Goal: Ask a question

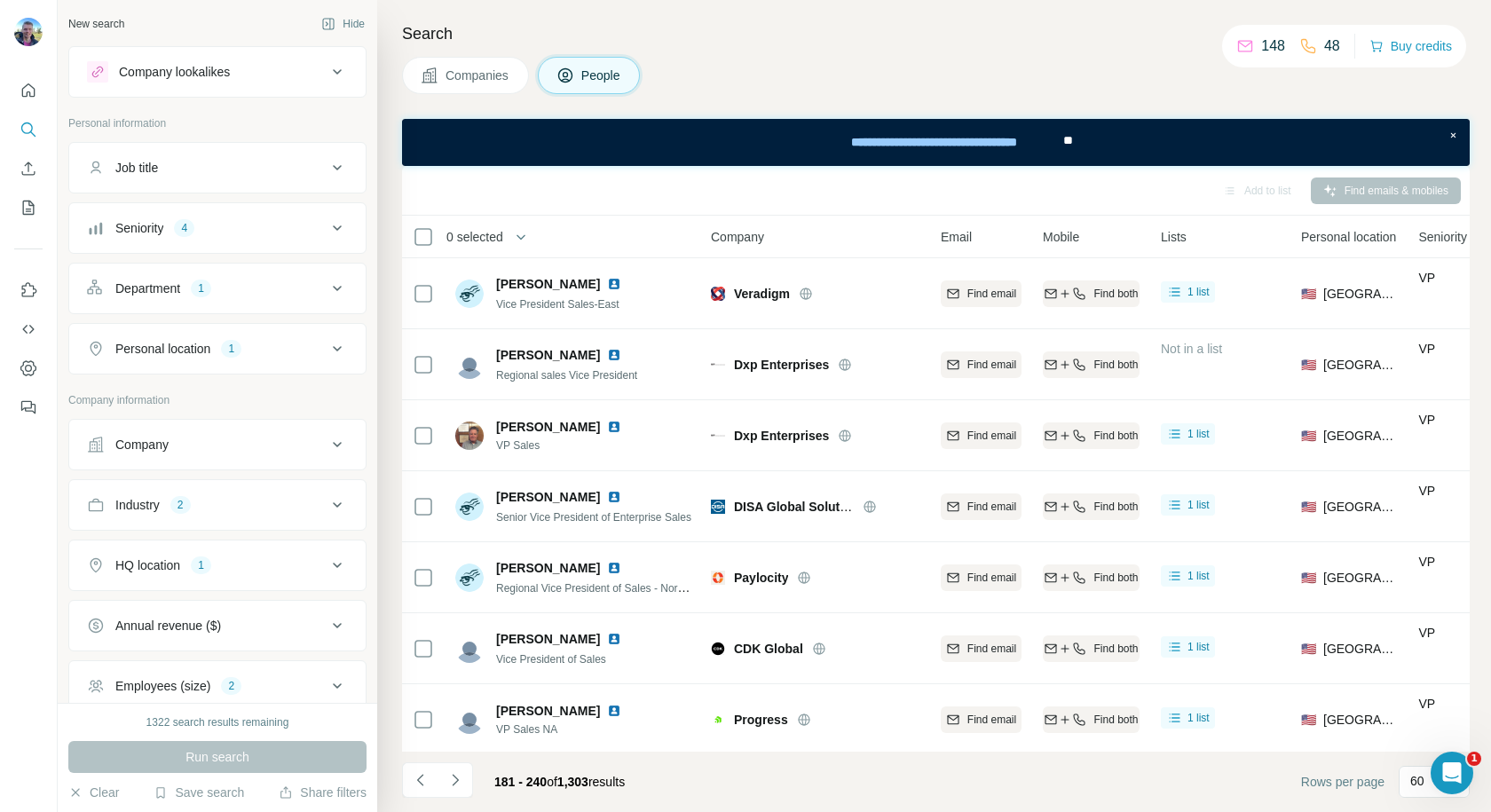
scroll to position [3776, 0]
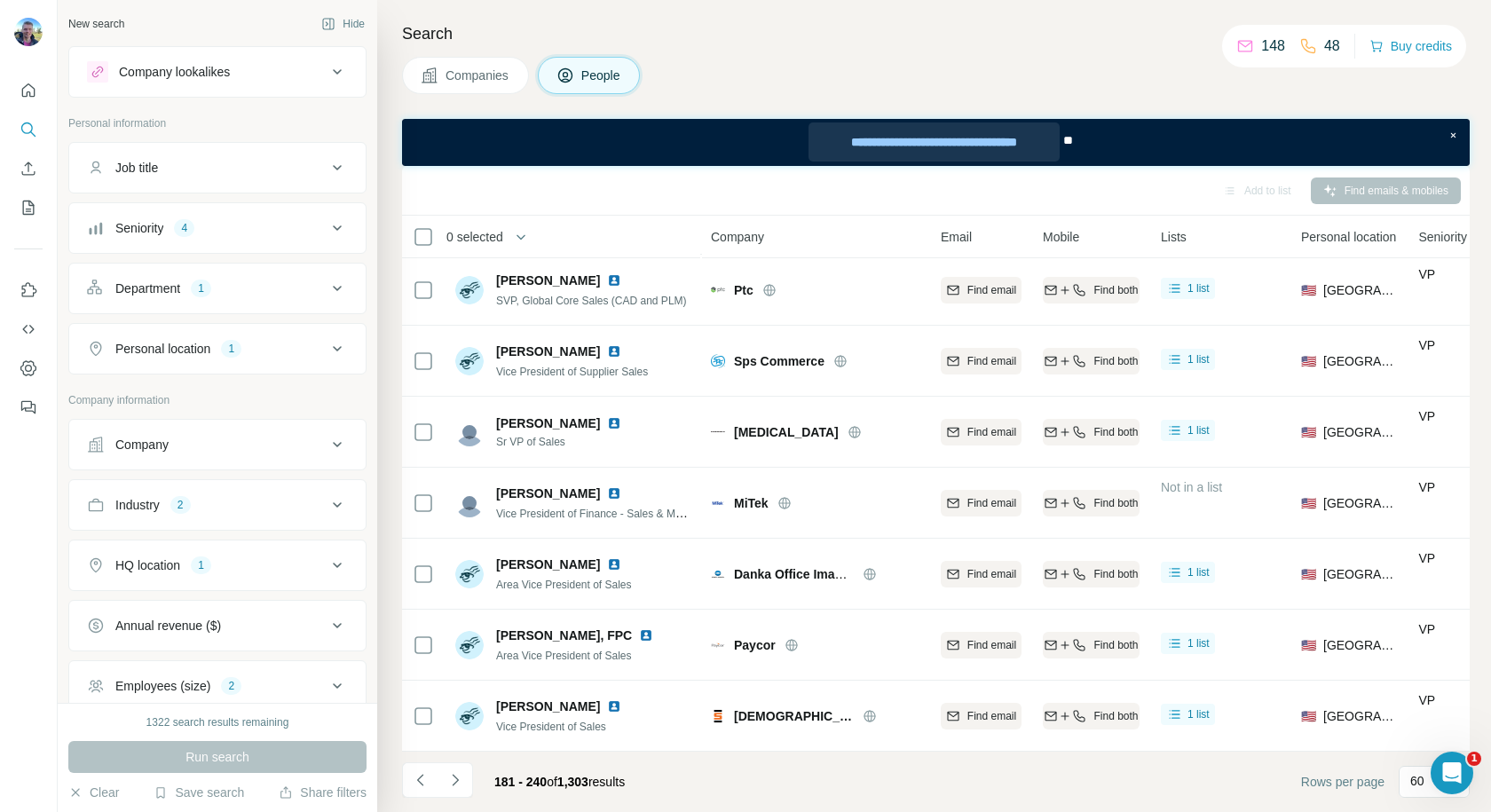
click at [939, 146] on div "**********" at bounding box center [933, 142] width 250 height 39
click at [27, 206] on icon "My lists" at bounding box center [28, 207] width 17 height 17
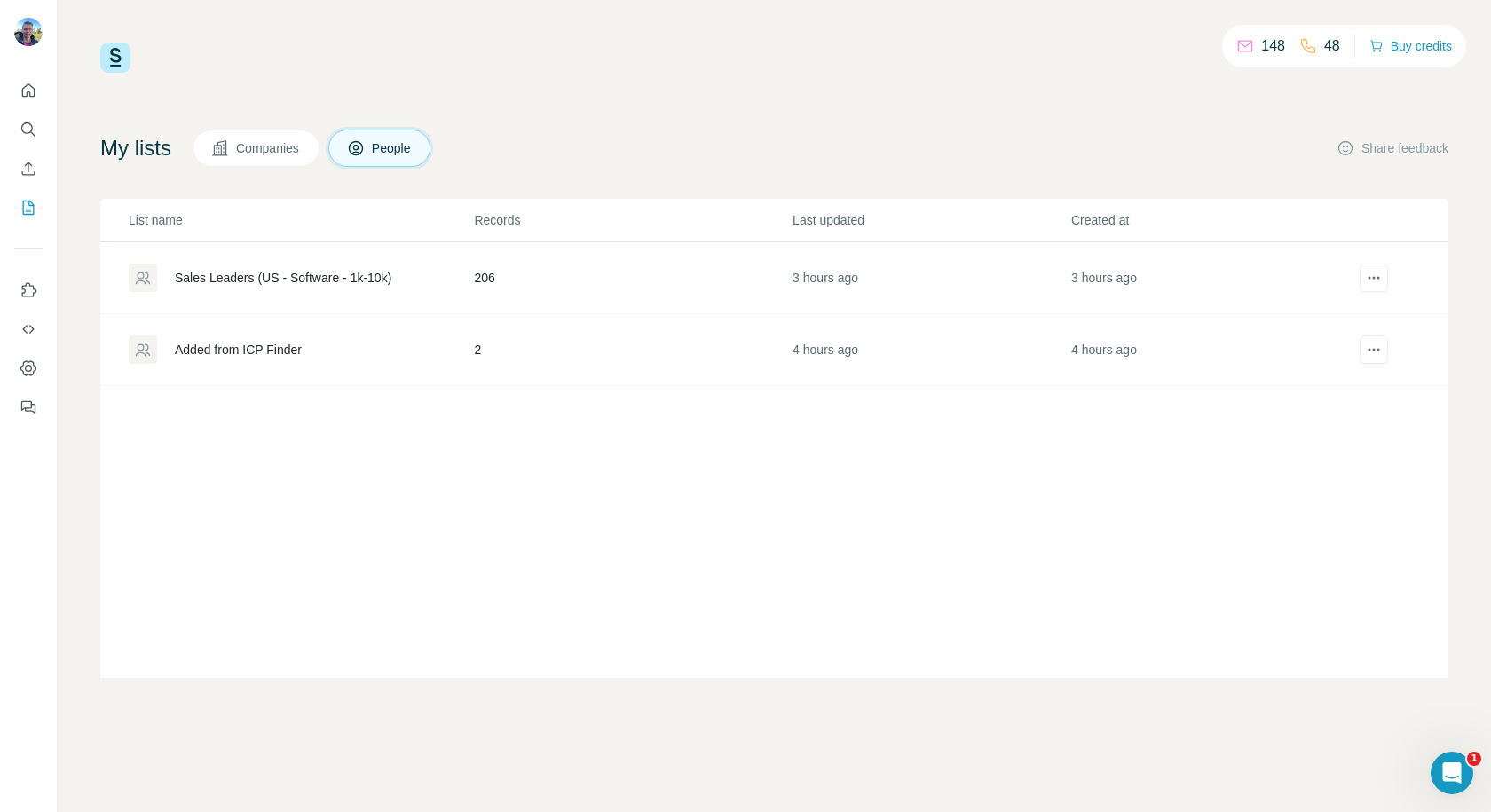
click at [267, 276] on div "Sales Leaders (US - Software - 1k-10k)" at bounding box center [283, 277] width 217 height 17
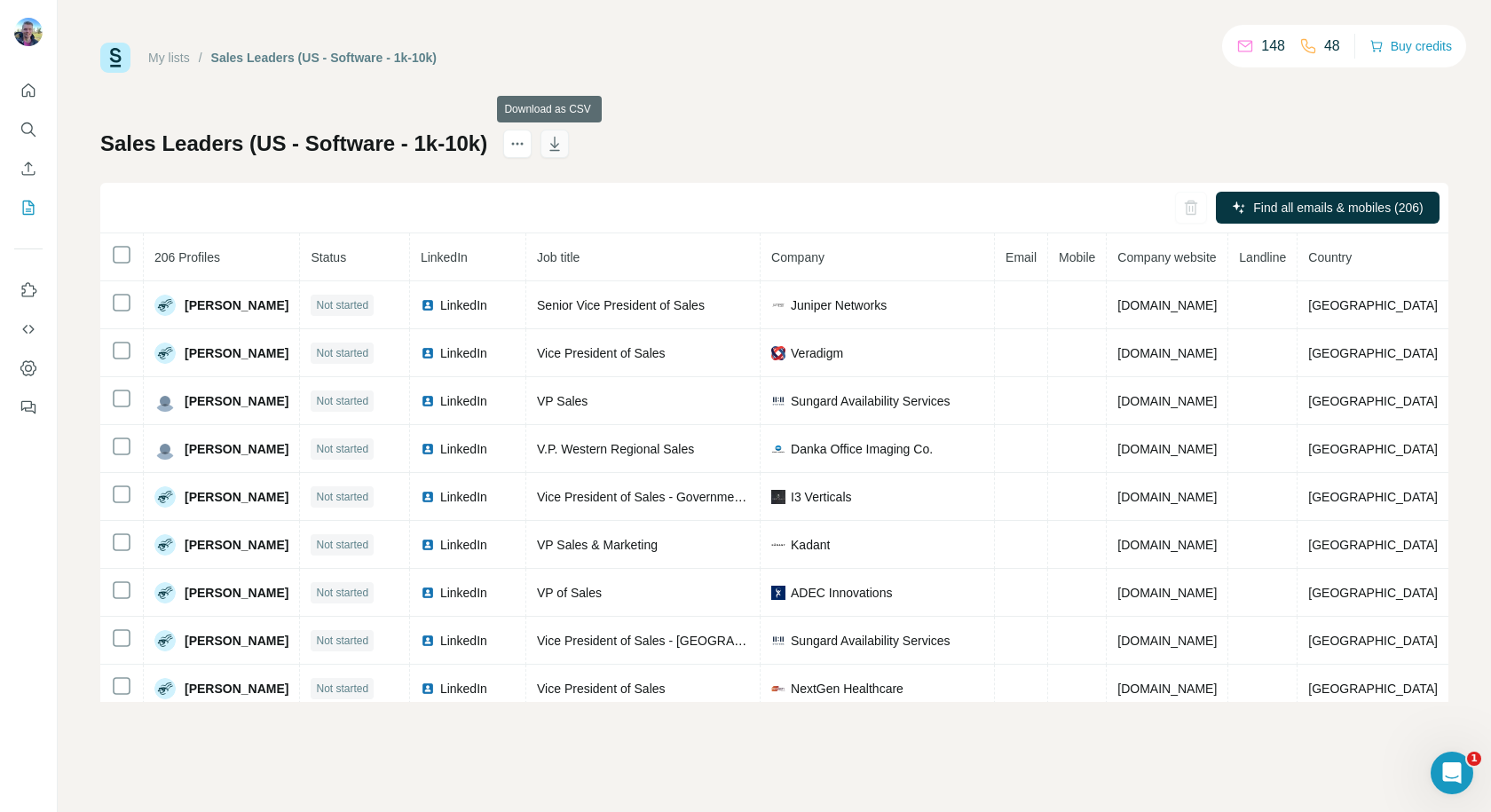
click at [556, 138] on icon "button" at bounding box center [555, 144] width 17 height 17
click at [29, 331] on icon "Use Surfe API" at bounding box center [28, 329] width 17 height 17
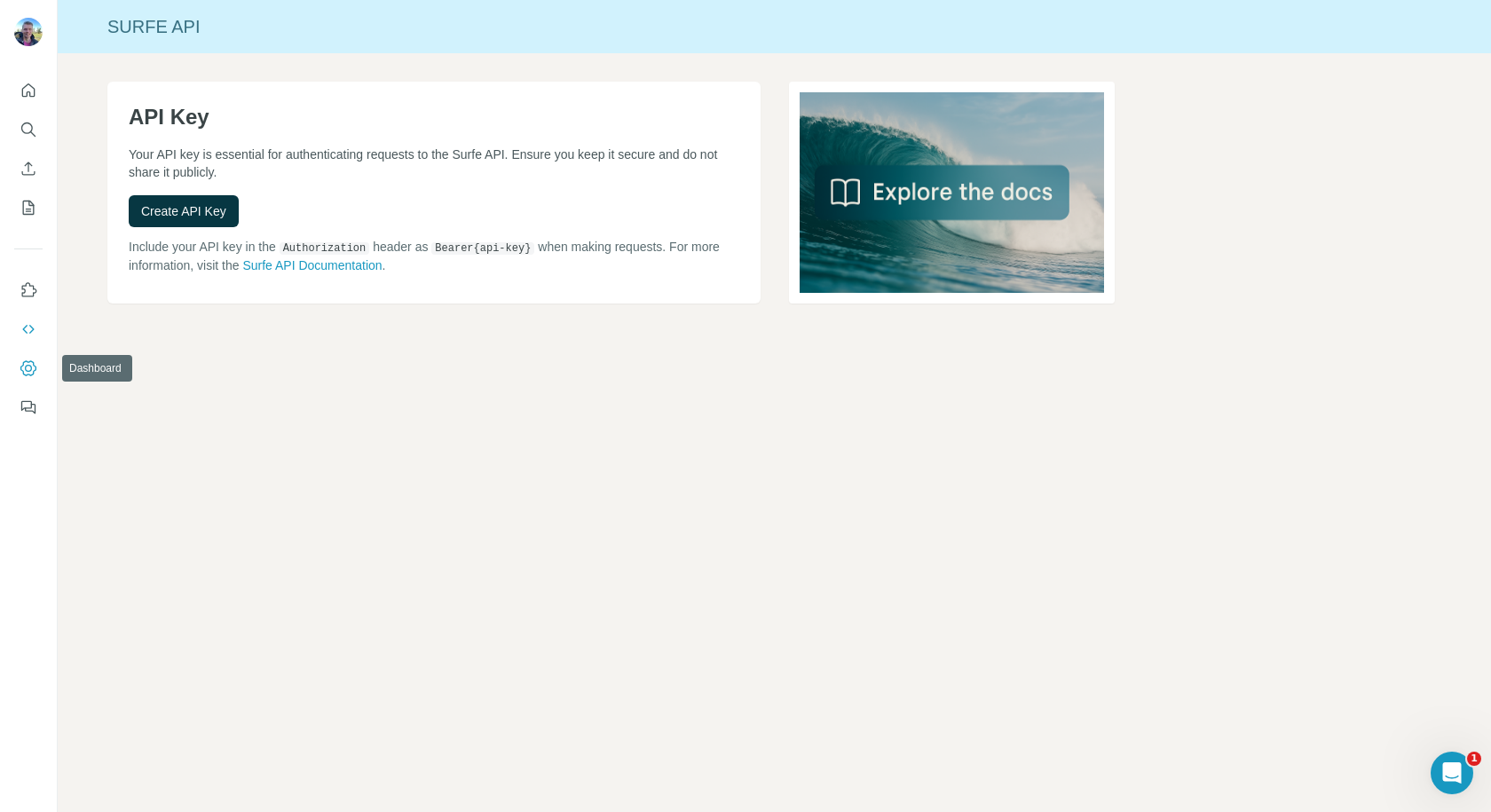
click at [28, 361] on icon "Dashboard" at bounding box center [28, 368] width 17 height 17
click at [31, 89] on icon "Quick start" at bounding box center [28, 91] width 17 height 17
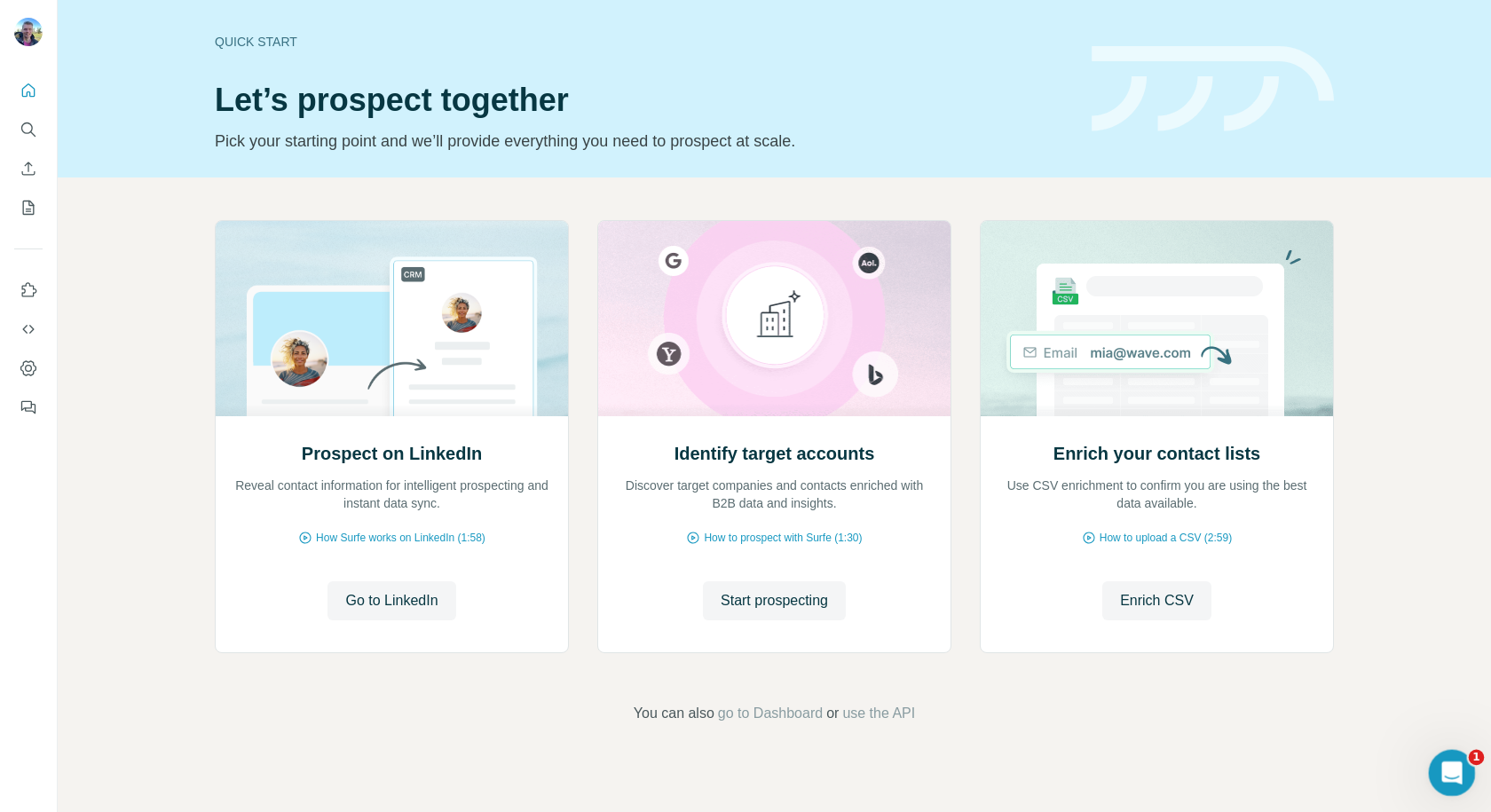
click at [1432, 771] on div "Open Intercom Messenger" at bounding box center [1449, 770] width 59 height 59
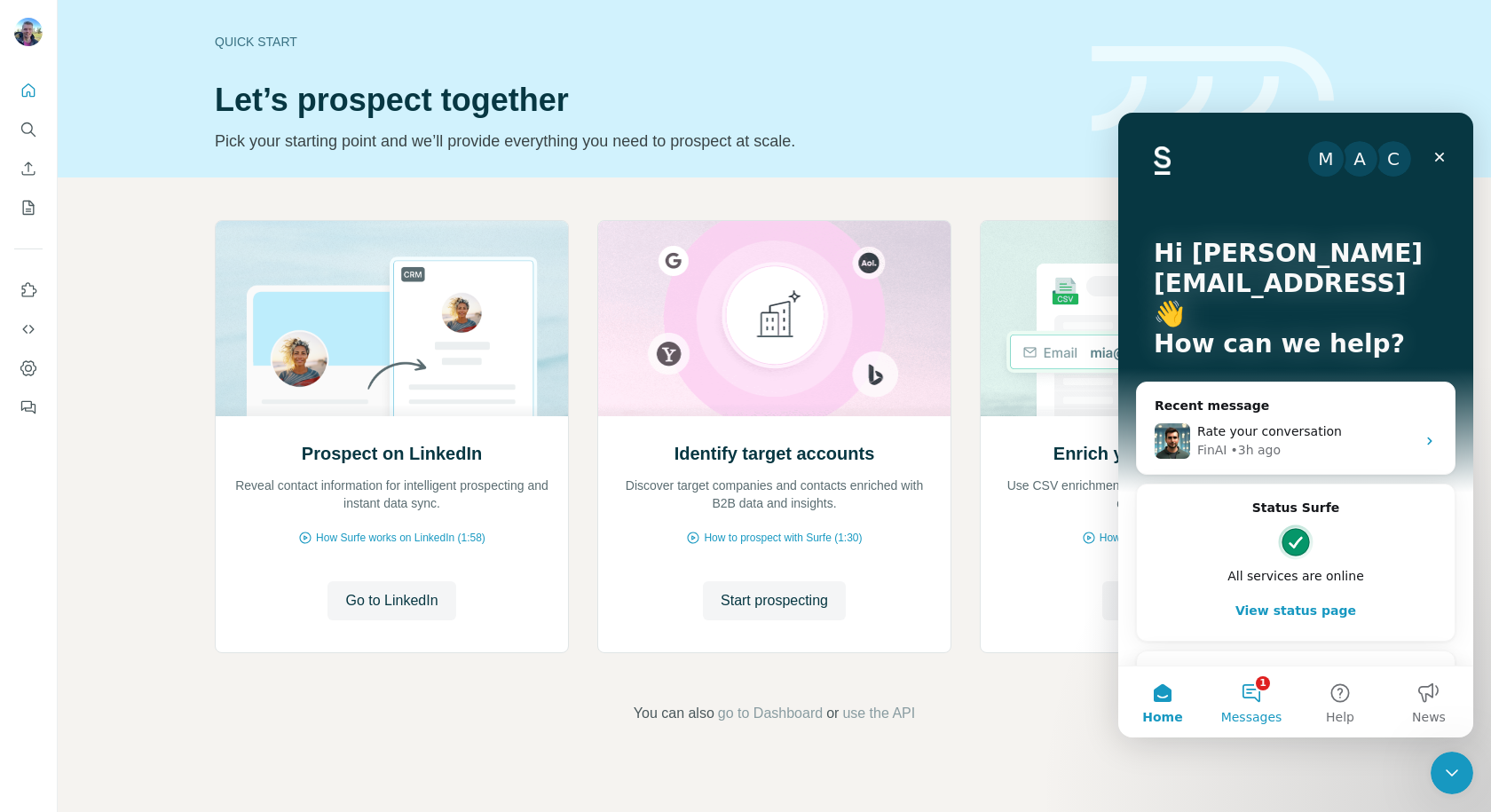
click at [1242, 706] on button "1 Messages" at bounding box center [1251, 702] width 89 height 71
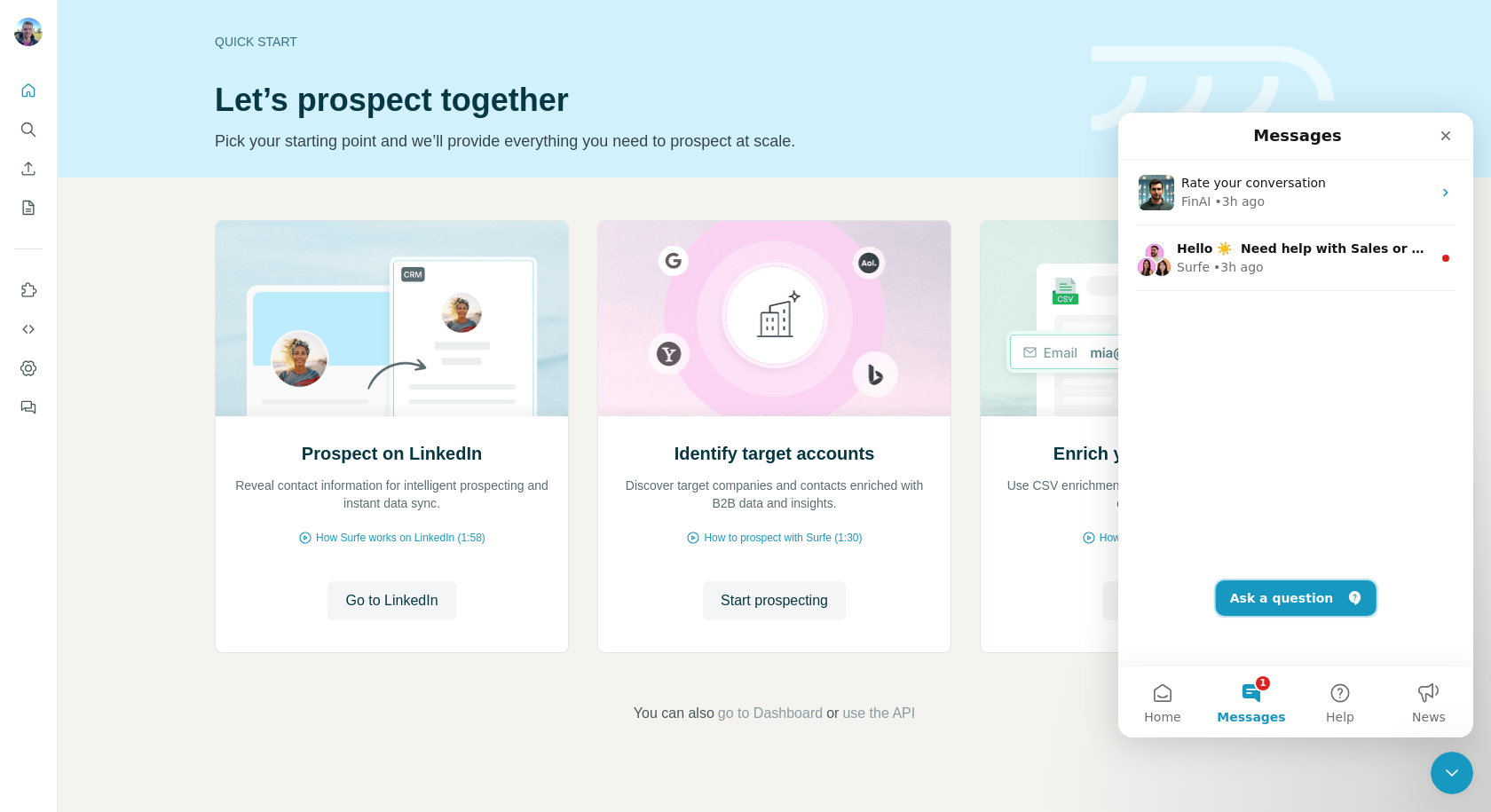
click at [1291, 592] on button "Ask a question" at bounding box center [1295, 598] width 161 height 36
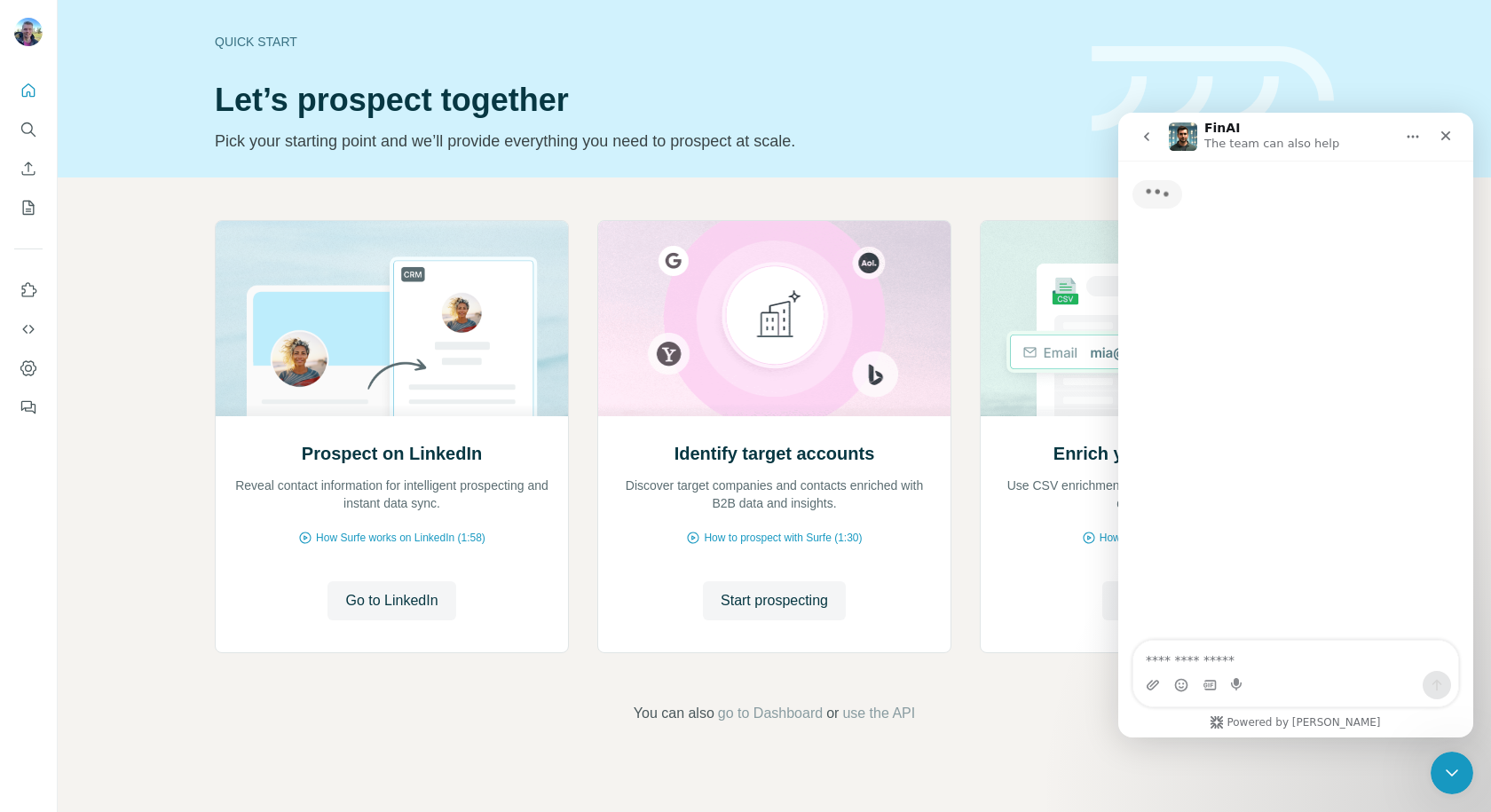
click at [1242, 652] on textarea "Ask a question…" at bounding box center [1295, 655] width 325 height 30
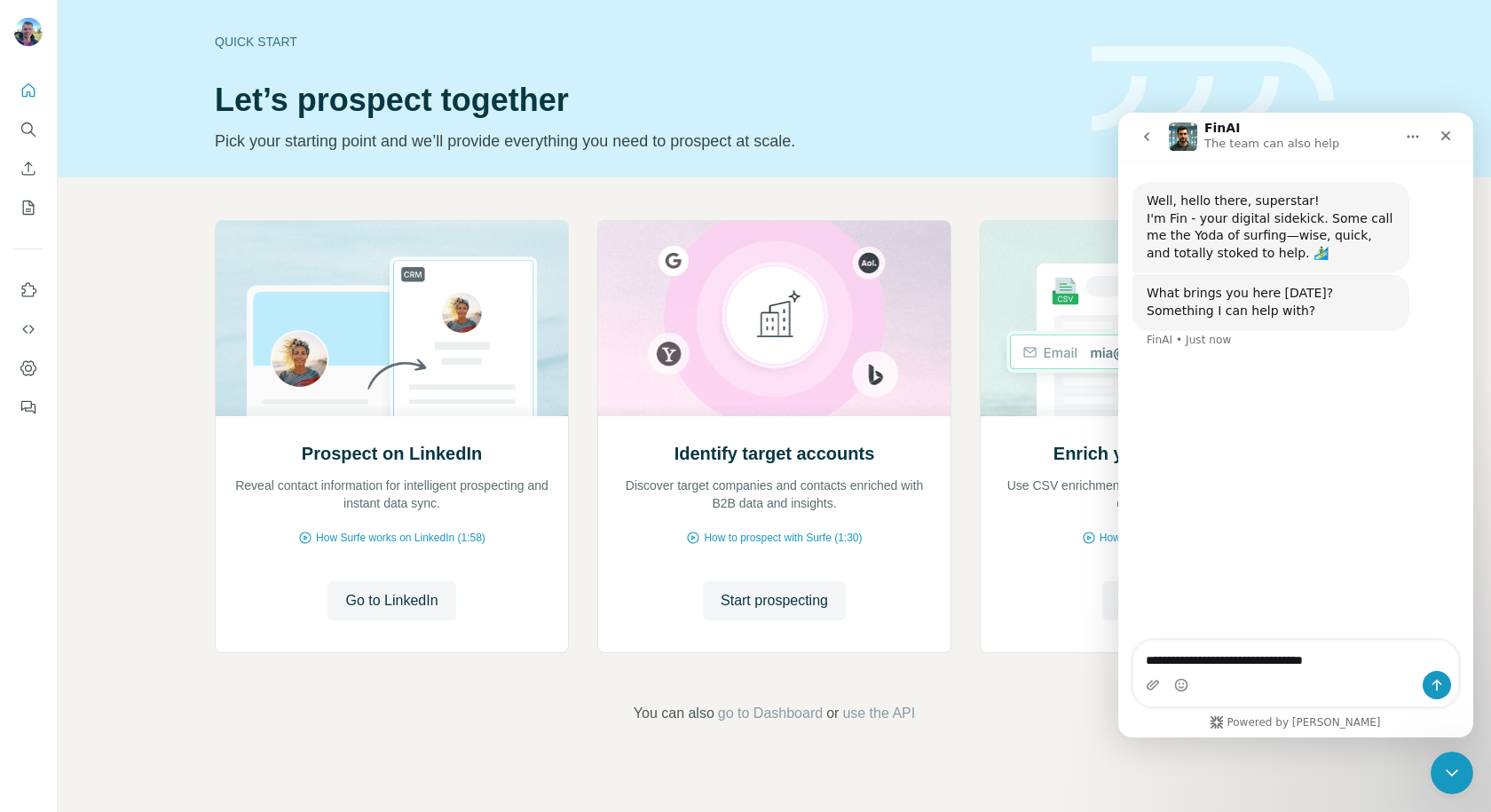
type textarea "**********"
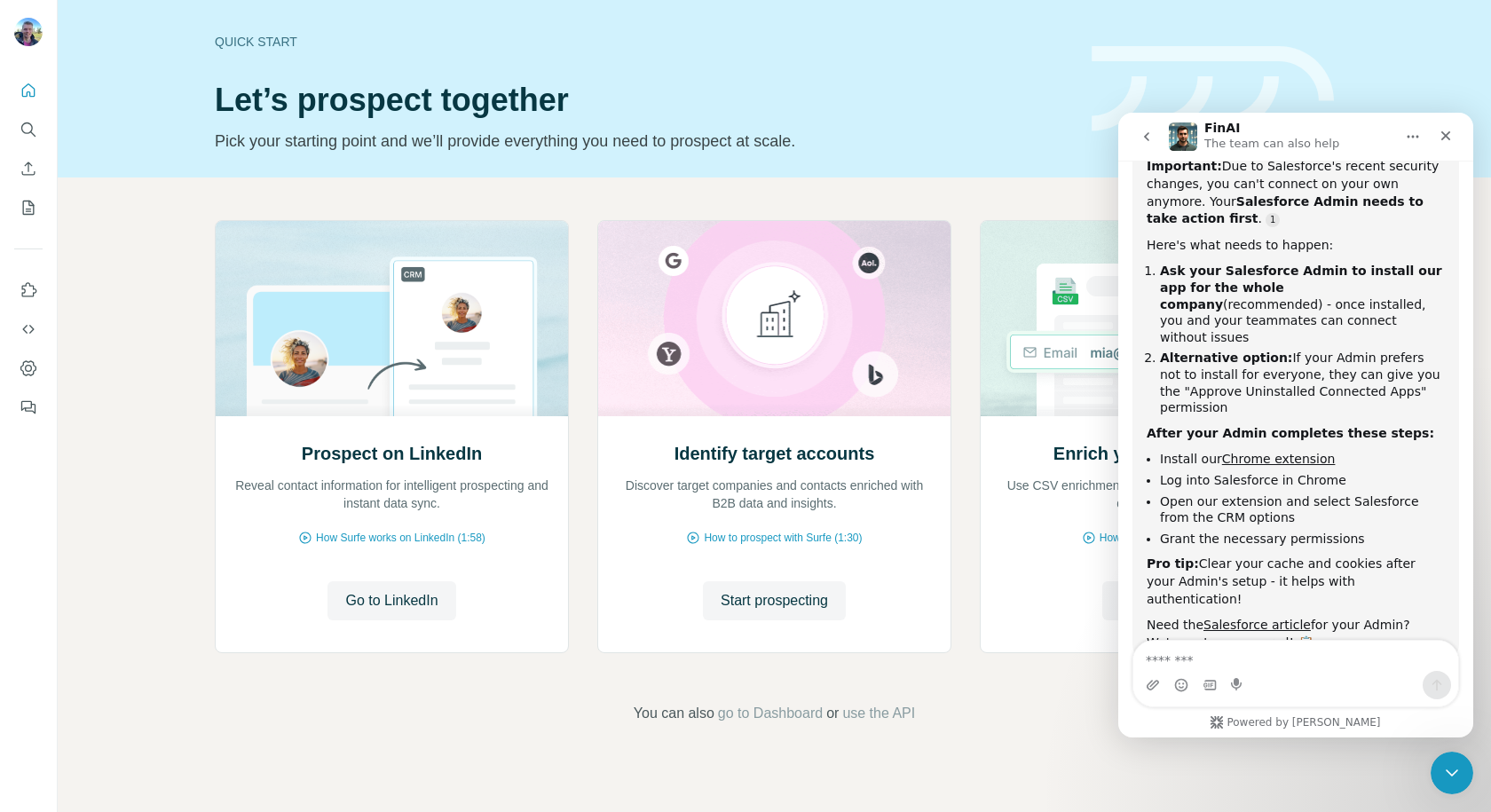
scroll to position [293, 0]
click at [1443, 134] on icon "Close" at bounding box center [1446, 136] width 10 height 10
